Goal: Find specific page/section: Find specific page/section

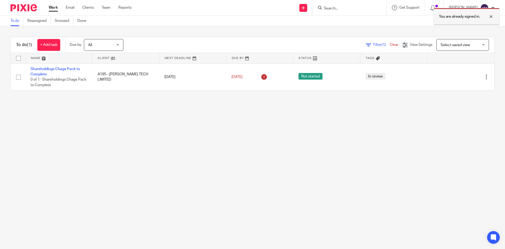
click at [493, 17] on div at bounding box center [487, 16] width 14 height 6
click at [367, 13] on div at bounding box center [350, 8] width 74 height 16
click at [368, 8] on input "Search" at bounding box center [346, 8] width 47 height 5
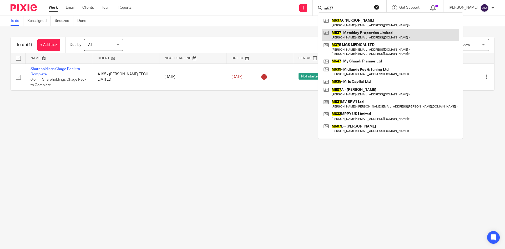
type input "m637"
click at [371, 33] on link at bounding box center [390, 35] width 137 height 12
